Goal: Information Seeking & Learning: Stay updated

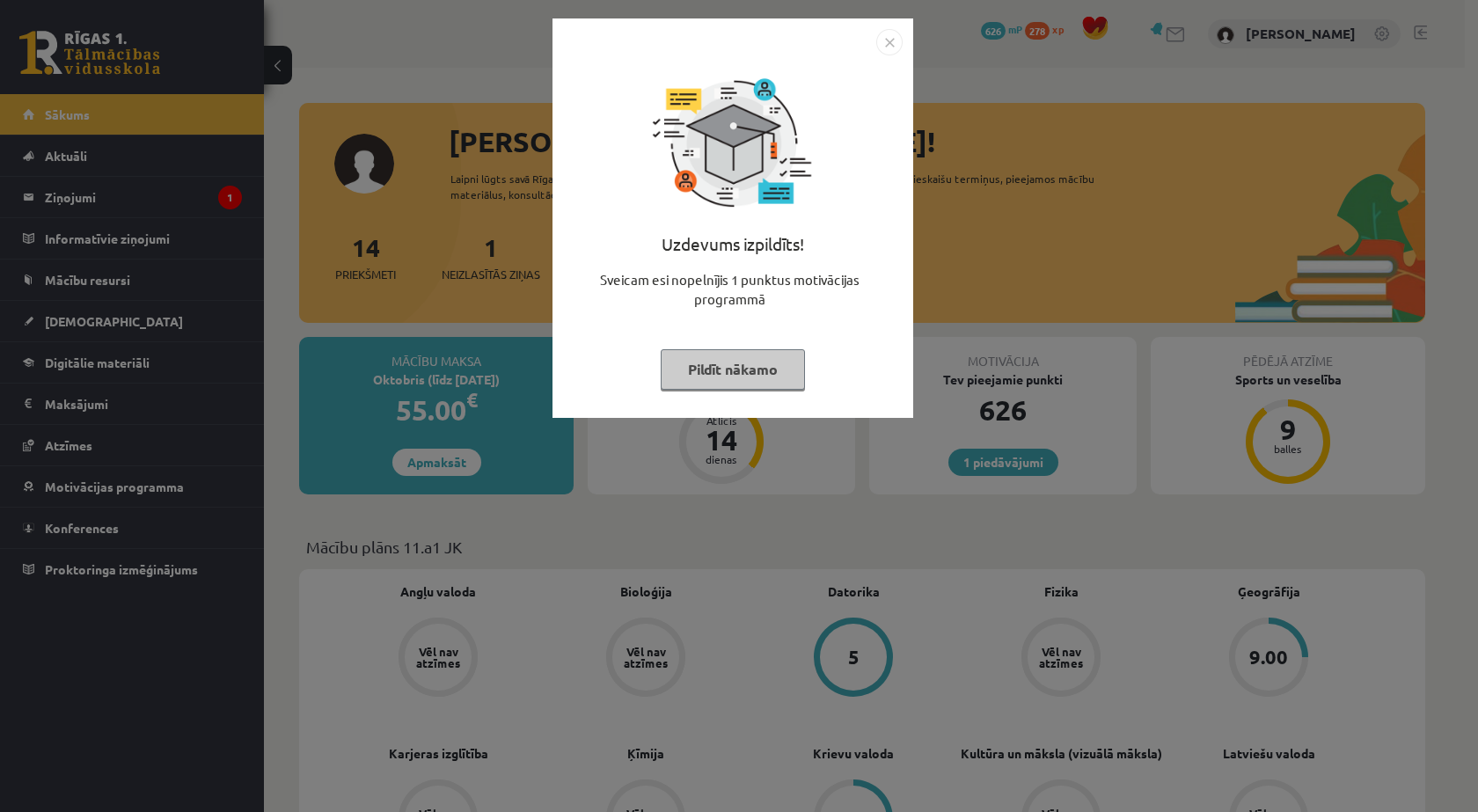
click at [747, 364] on button "Pildīt nākamo" at bounding box center [733, 369] width 144 height 40
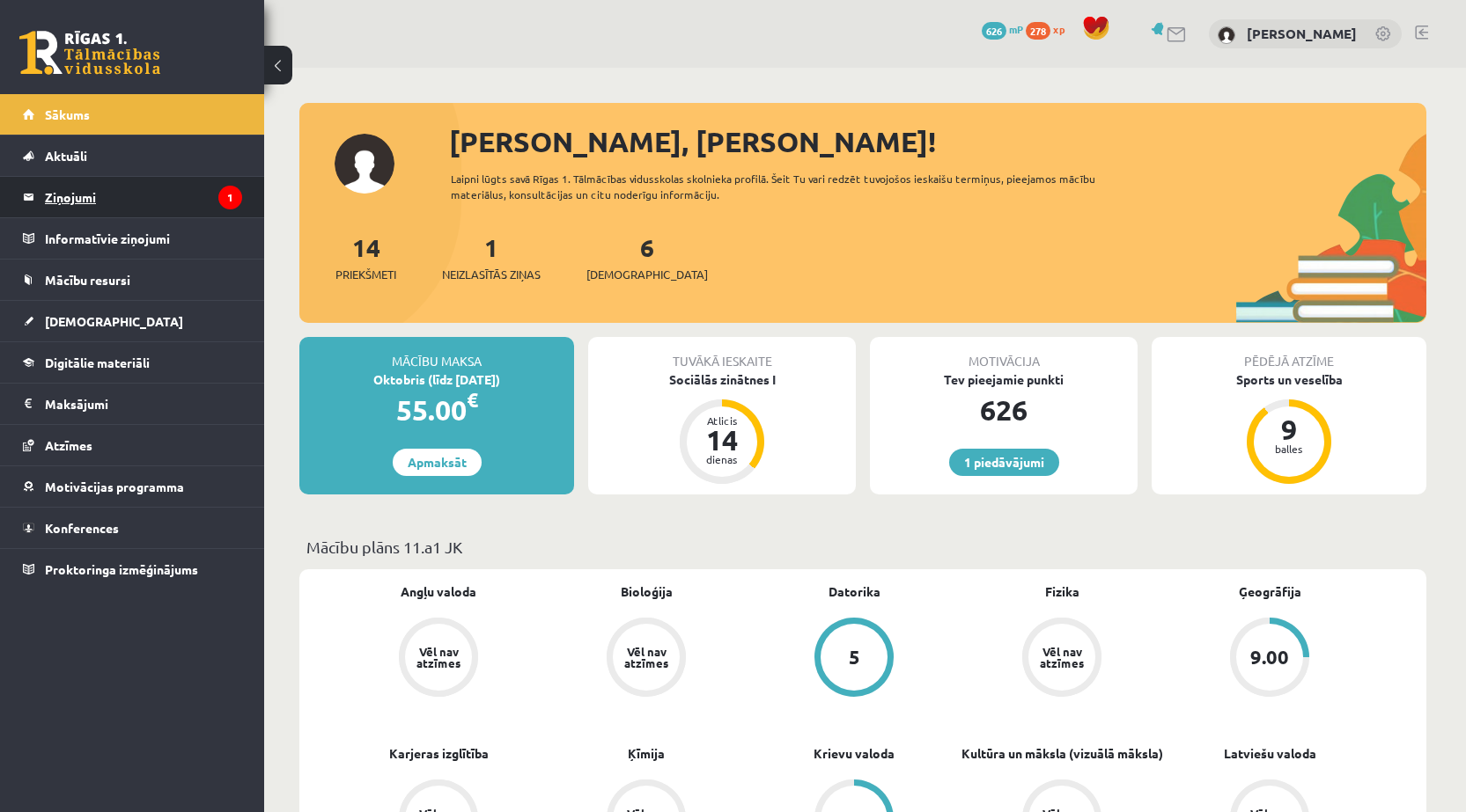
click at [196, 181] on legend "Ziņojumi 1" at bounding box center [144, 197] width 197 height 40
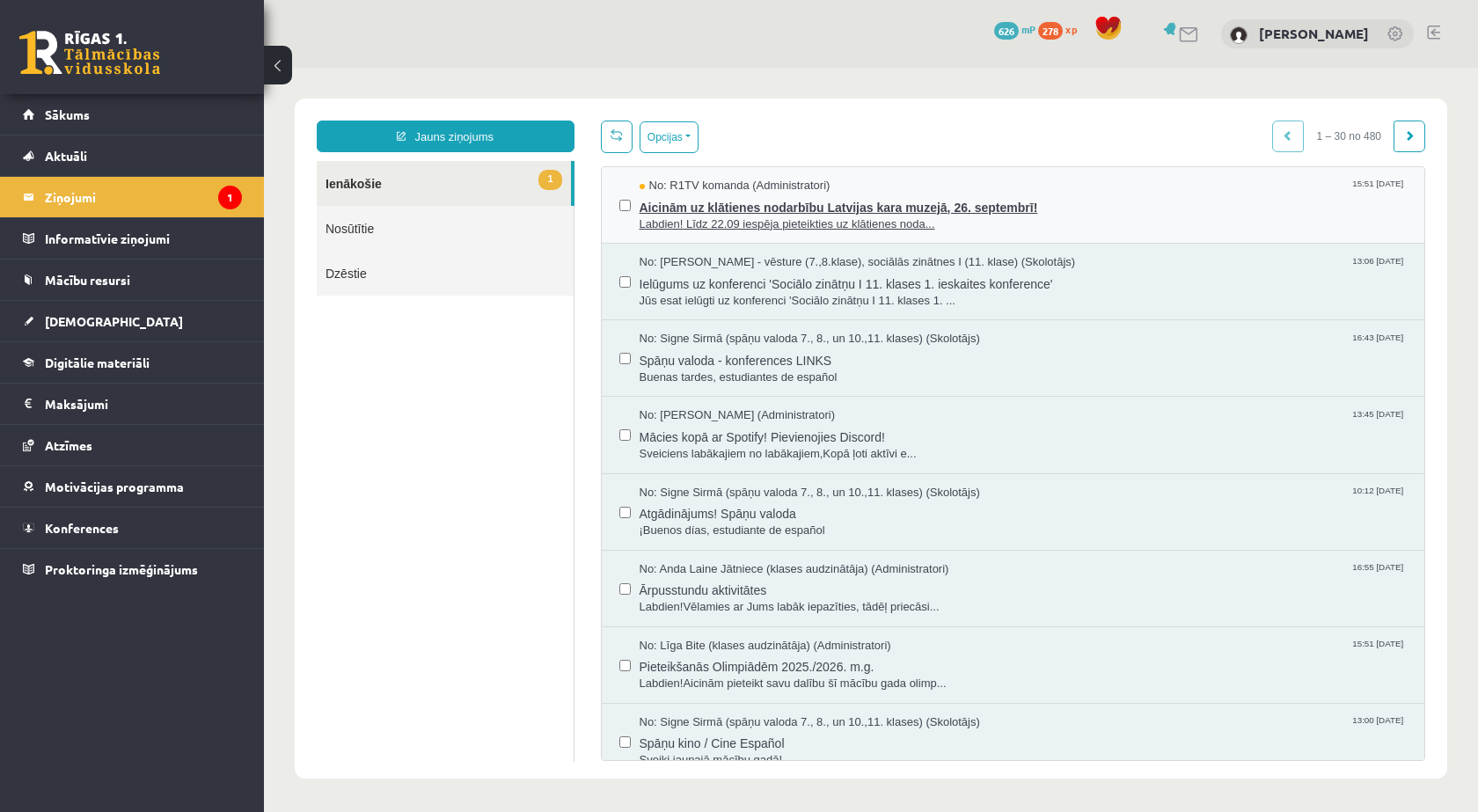
click at [773, 218] on span "Labdien! Līdz 22.09 iespēja pieteikties uz klātienes noda..." at bounding box center [1024, 224] width 768 height 16
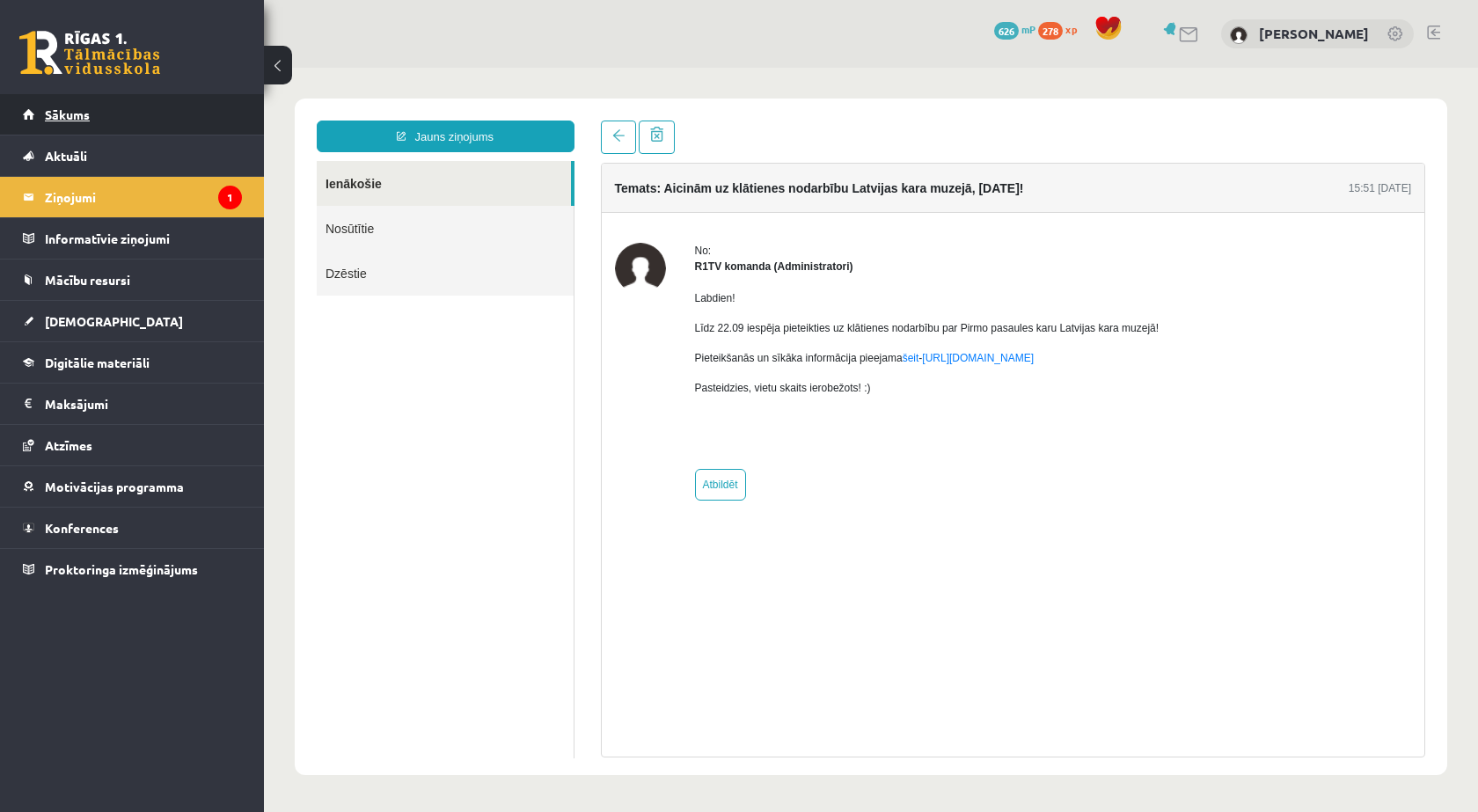
click at [79, 125] on link "Sākums" at bounding box center [132, 114] width 219 height 40
